Goal: Task Accomplishment & Management: Manage account settings

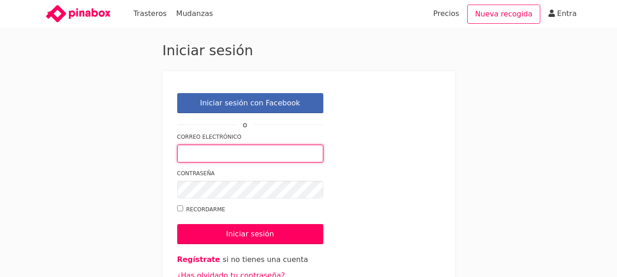
click at [242, 155] on input "Correo electrónico" at bounding box center [250, 154] width 146 height 18
paste input "[EMAIL_ADDRESS][DOMAIN_NAME]"
type input "[EMAIL_ADDRESS][DOMAIN_NAME]"
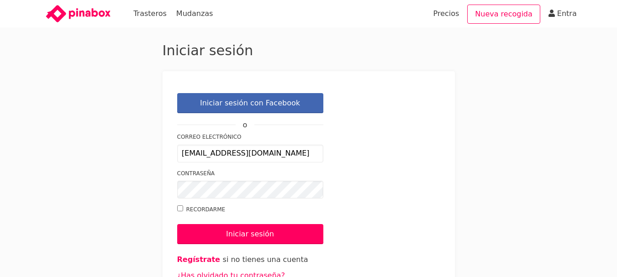
click at [177, 209] on input "Recordarme" at bounding box center [180, 209] width 6 height 6
checkbox input "true"
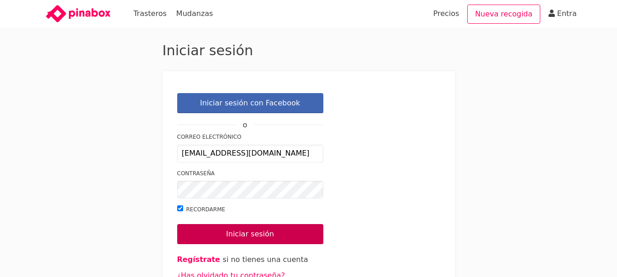
click at [215, 235] on input "Iniciar sesión" at bounding box center [250, 234] width 146 height 20
